Goal: Task Accomplishment & Management: Use online tool/utility

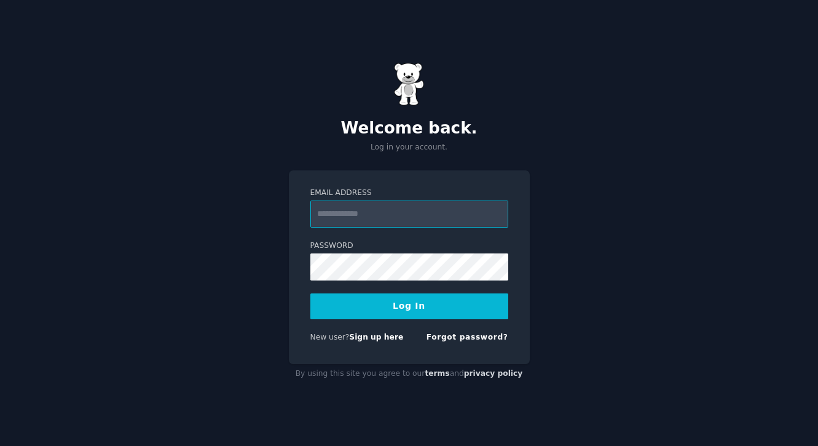
type input "*"
paste input "**********"
type input "**********"
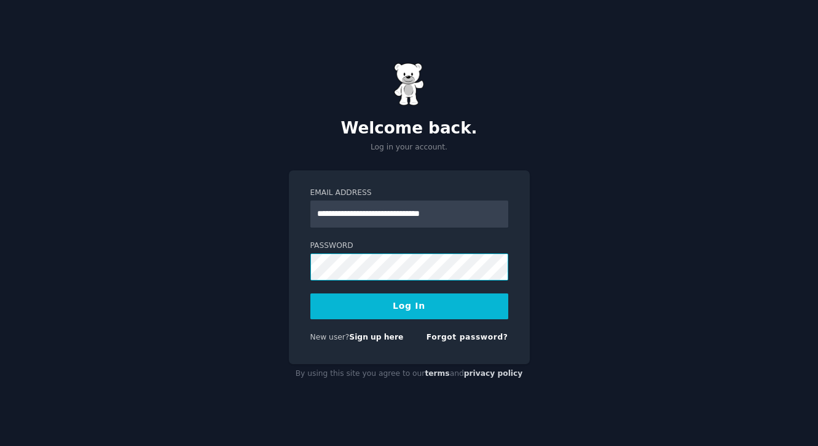
click at [311, 293] on button "Log In" at bounding box center [410, 306] width 198 height 26
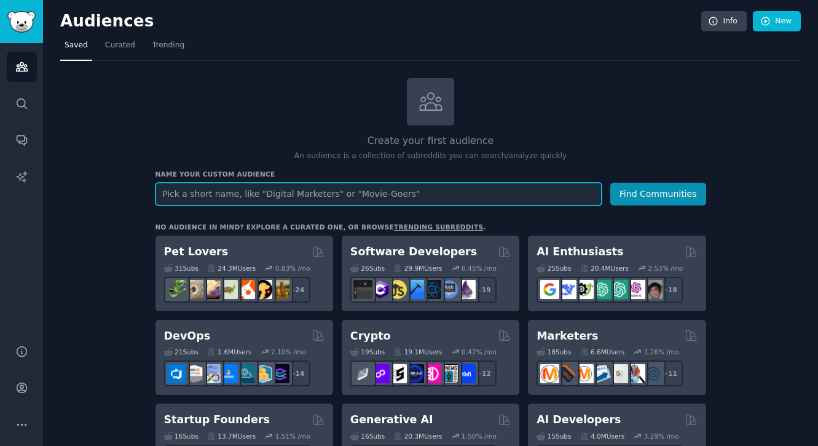
paste input "adult patients with AML due to the NPM1 mutation"
type input "adult patients with AML due to the NPM1 mutation"
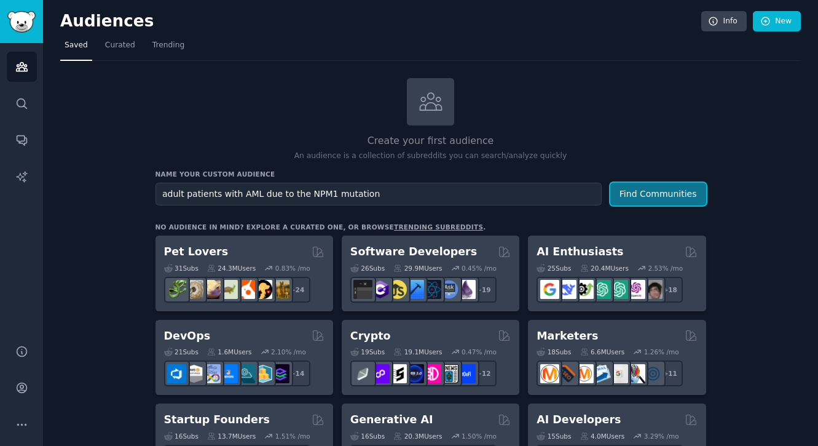
click at [638, 199] on button "Find Communities" at bounding box center [659, 194] width 96 height 23
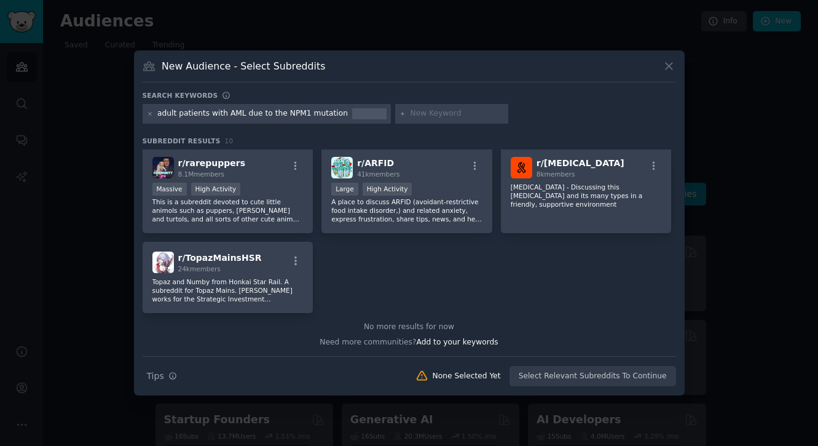
scroll to position [192, 0]
click at [324, 116] on div "adult patients with AML due to the NPM1 mutation" at bounding box center [252, 113] width 191 height 11
drag, startPoint x: 280, startPoint y: 113, endPoint x: 149, endPoint y: 113, distance: 131.0
click at [149, 113] on div "adult patients with AML due to the NPM1 mutation" at bounding box center [267, 114] width 249 height 20
click at [279, 113] on div "adult patients with AML due to the NPM1 mutation" at bounding box center [252, 113] width 191 height 11
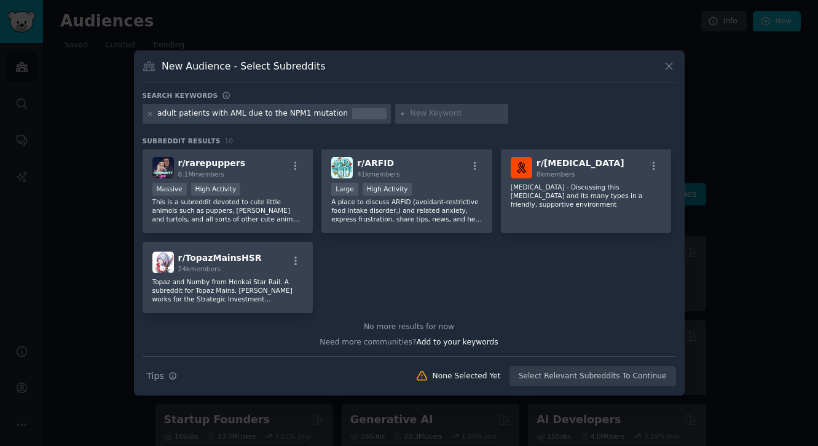
click at [303, 119] on div "adult patients with AML due to the NPM1 mutation" at bounding box center [252, 113] width 191 height 11
click at [301, 111] on div "adult patients with AML due to the NPM1 mutation" at bounding box center [252, 113] width 191 height 11
click at [152, 111] on icon at bounding box center [150, 114] width 7 height 7
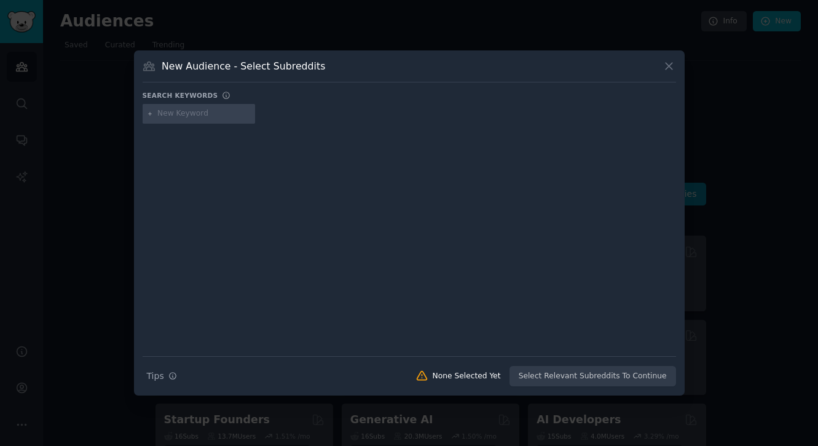
click at [200, 113] on input "text" at bounding box center [203, 113] width 93 height 11
paste input "adult patients with AML due to the NPM1 mutation"
click at [188, 114] on input "adult patients with AML due to the NPM1 mutation" at bounding box center [203, 113] width 93 height 11
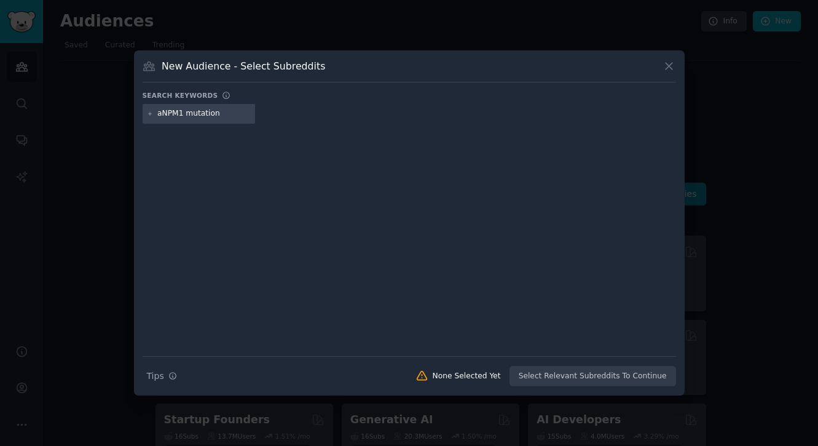
type input "NPM1 mutation"
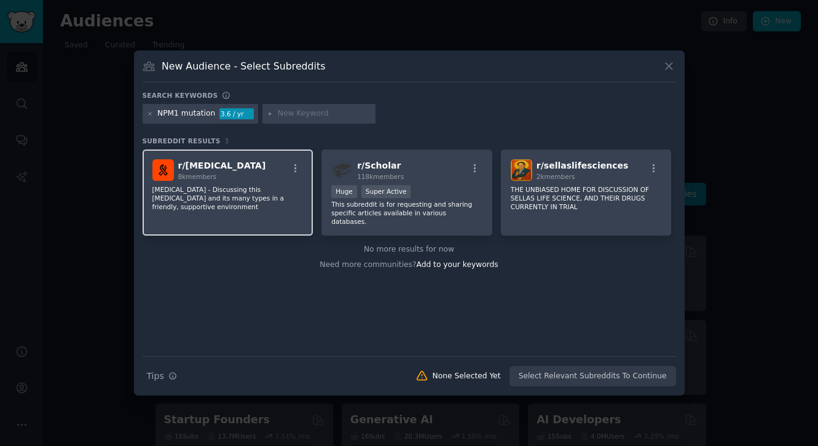
click at [196, 165] on span "r/ [MEDICAL_DATA]" at bounding box center [222, 165] width 88 height 10
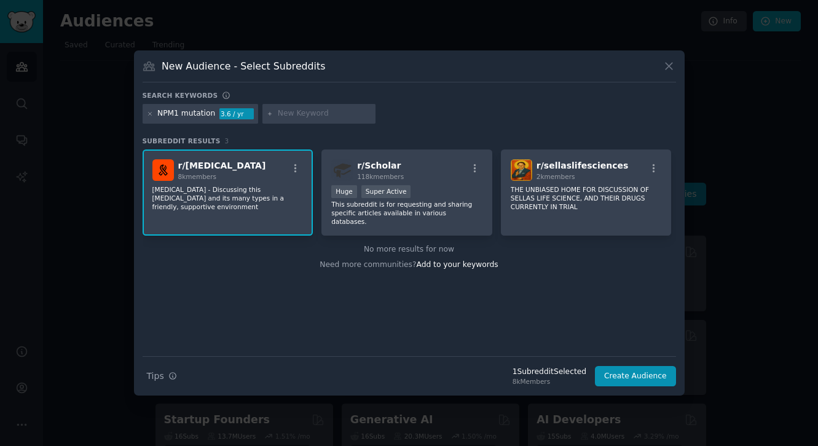
click at [544, 378] on div "8k Members" at bounding box center [550, 381] width 74 height 9
click at [270, 177] on div "r/ [MEDICAL_DATA] 8k members" at bounding box center [227, 170] width 151 height 22
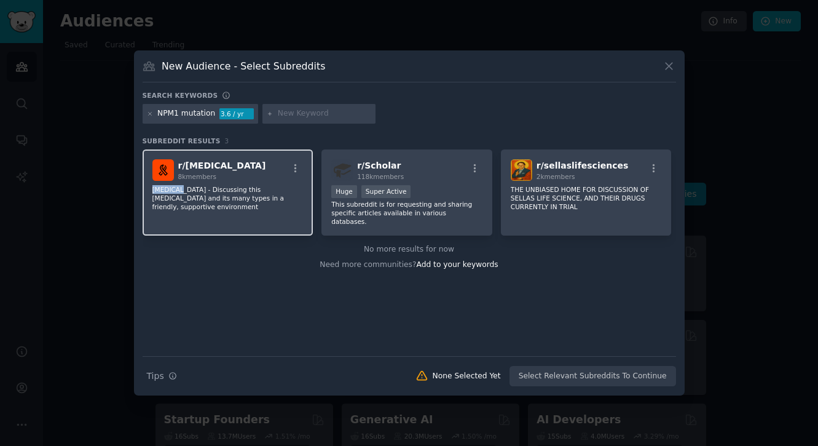
click at [270, 177] on div "r/ [MEDICAL_DATA] 8k members" at bounding box center [227, 170] width 151 height 22
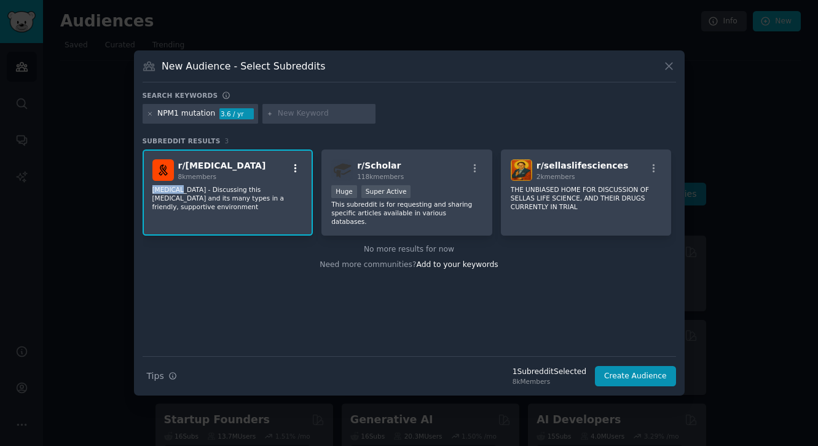
click at [296, 164] on icon "button" at bounding box center [295, 168] width 11 height 11
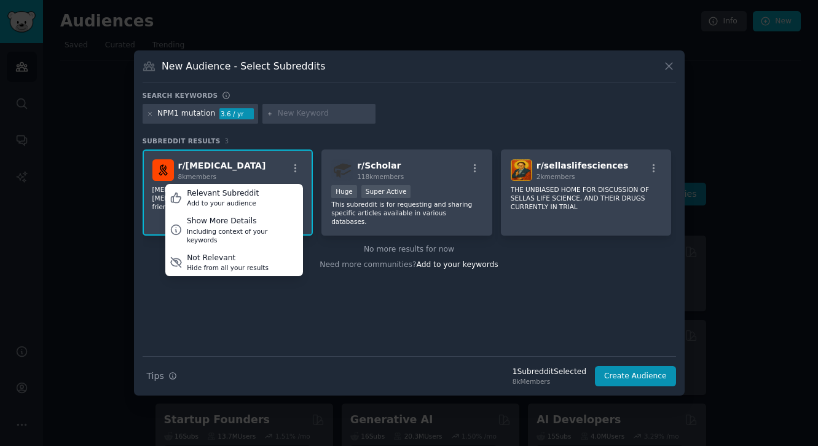
click at [403, 127] on div "NPM1 mutation 3.6 / yr" at bounding box center [410, 116] width 534 height 24
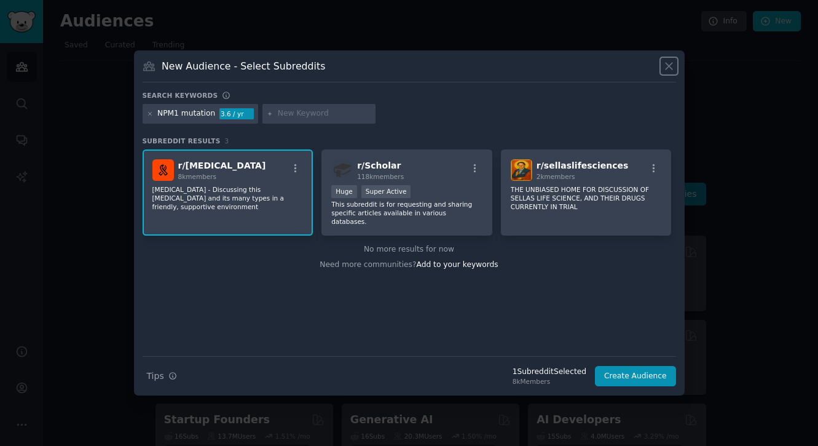
click at [670, 65] on icon at bounding box center [669, 66] width 7 height 7
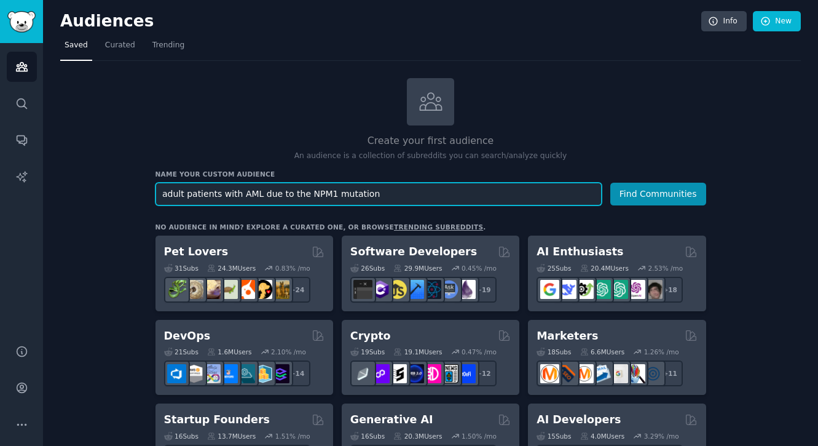
drag, startPoint x: 301, startPoint y: 195, endPoint x: 162, endPoint y: 194, distance: 139.0
click at [162, 194] on input "adult patients with AML due to the NPM1 mutation" at bounding box center [379, 194] width 446 height 23
drag, startPoint x: 223, startPoint y: 194, endPoint x: 186, endPoint y: 194, distance: 37.5
click at [186, 194] on input "NPM1 mutation" at bounding box center [379, 194] width 446 height 23
type input "NPM1"
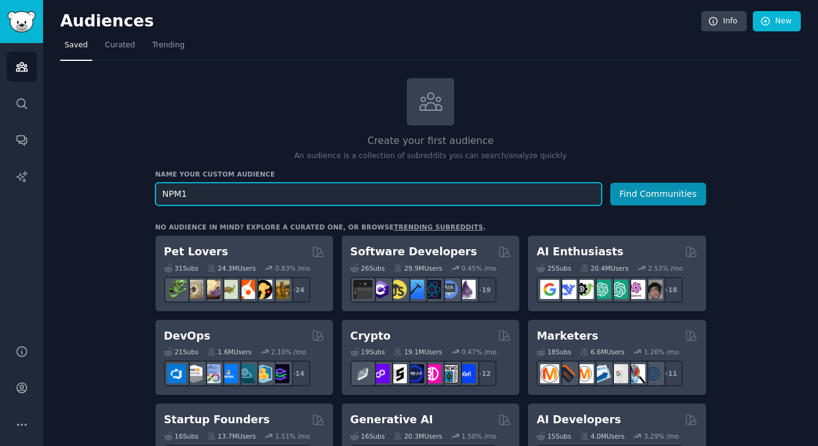
click at [611, 183] on button "Find Communities" at bounding box center [659, 194] width 96 height 23
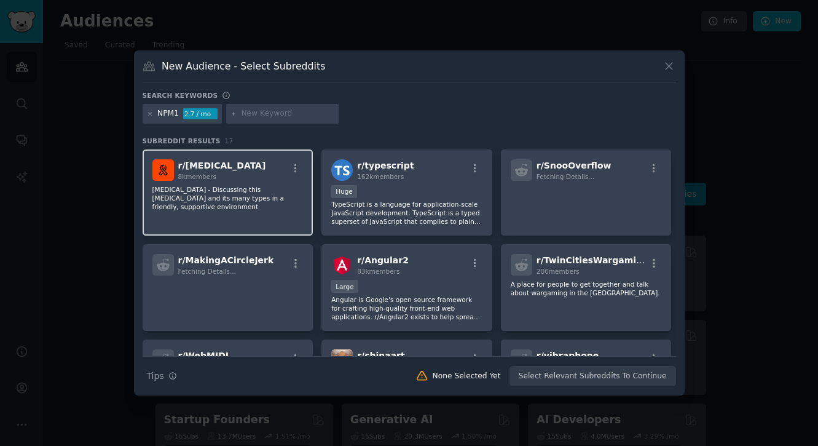
click at [220, 167] on span "r/ [MEDICAL_DATA]" at bounding box center [222, 165] width 88 height 10
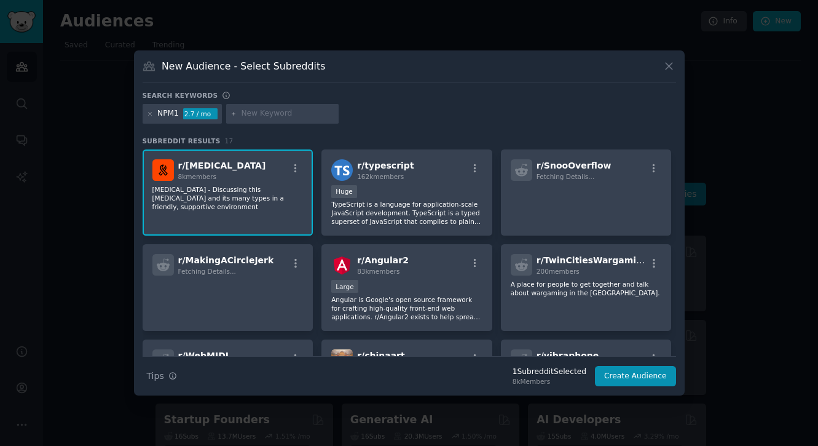
click at [220, 167] on span "r/ [MEDICAL_DATA]" at bounding box center [222, 165] width 88 height 10
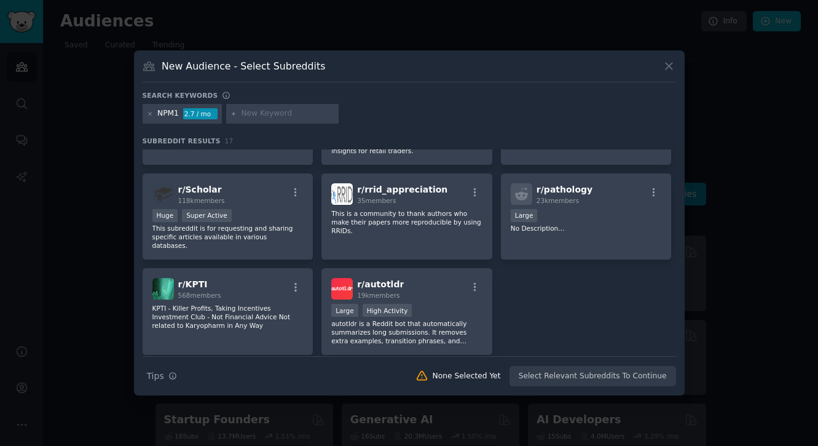
scroll to position [372, 0]
